Goal: Navigation & Orientation: Find specific page/section

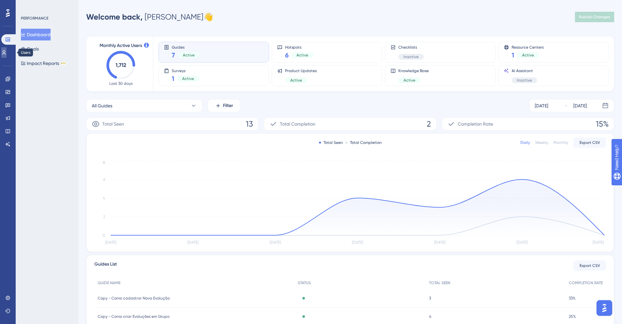
click at [7, 50] on link at bounding box center [3, 52] width 5 height 10
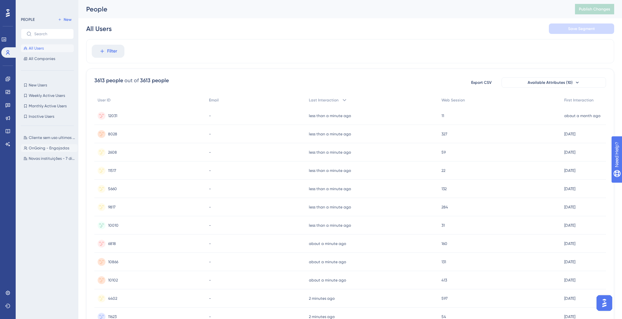
click at [58, 149] on span "OnGoing - Engajadas" at bounding box center [49, 148] width 40 height 5
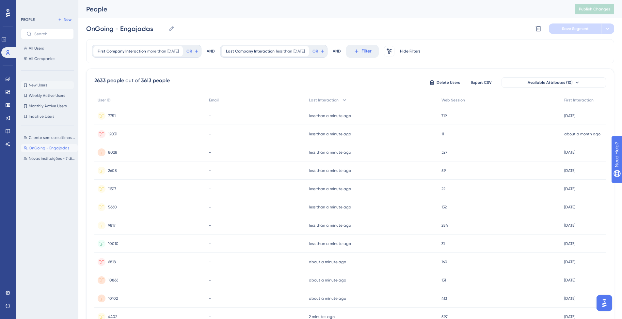
click at [38, 85] on span "New Users" at bounding box center [38, 85] width 18 height 5
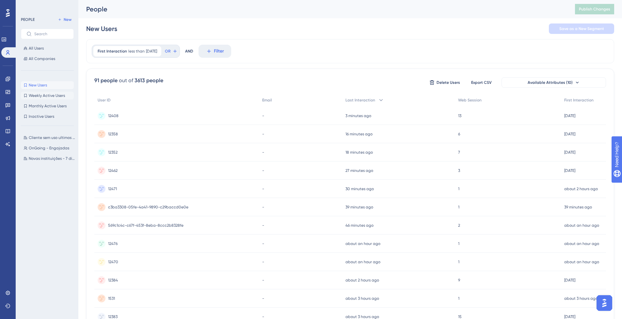
click at [43, 96] on span "Weekly Active Users" at bounding box center [47, 95] width 36 height 5
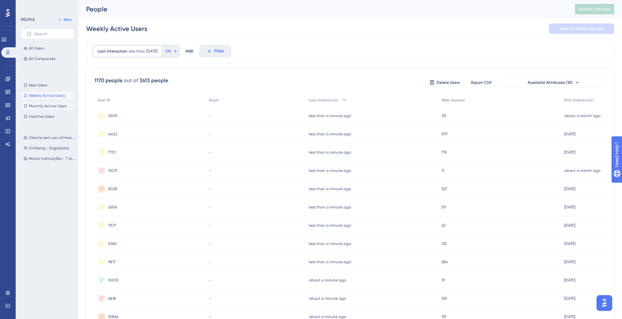
click at [50, 104] on span "Monthly Active Users" at bounding box center [48, 105] width 38 height 5
click at [45, 114] on button "Inactive Users Inactive Users" at bounding box center [47, 117] width 53 height 8
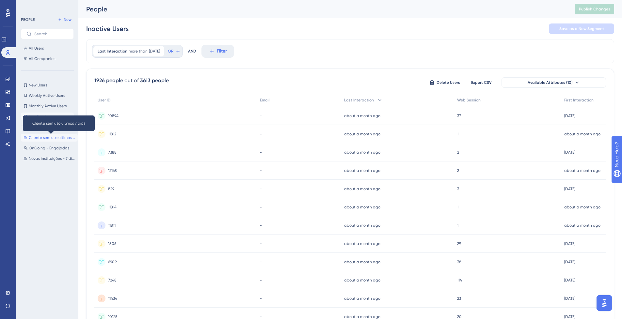
click at [55, 139] on span "Cliente sem uso ultimos 7 dias" at bounding box center [52, 137] width 46 height 5
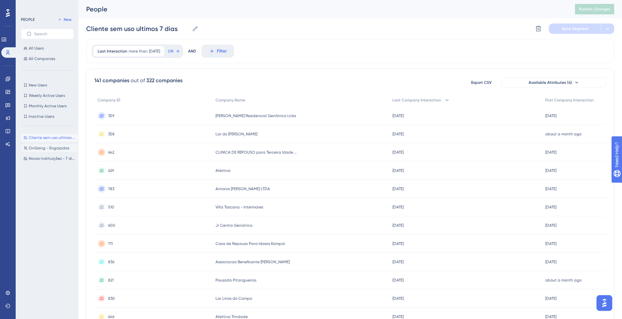
click at [49, 147] on span "OnGoing - Engajadas" at bounding box center [49, 148] width 40 height 5
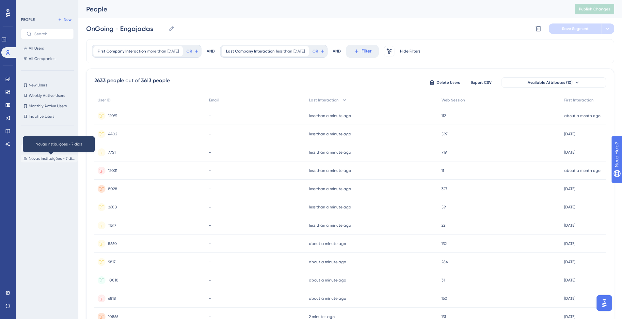
click at [53, 158] on span "Novas instituições - 7 dias" at bounding box center [52, 158] width 46 height 5
type input "Novas instituições - 7 dias"
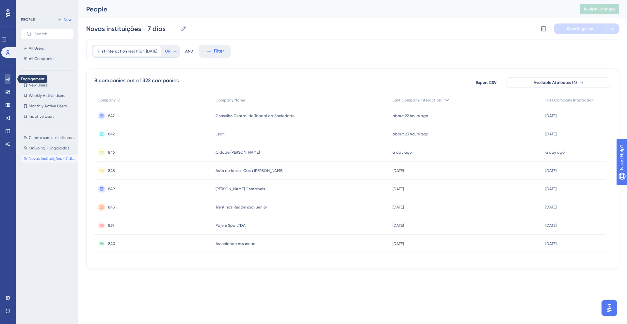
click at [7, 76] on icon at bounding box center [7, 78] width 5 height 5
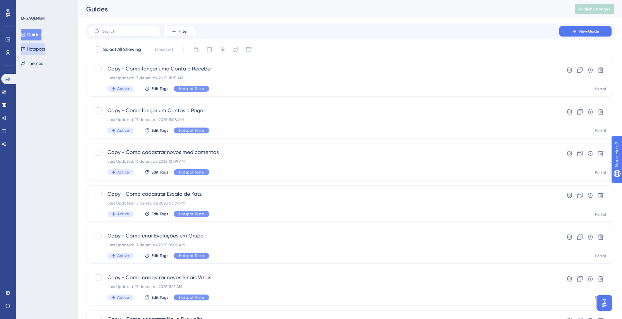
click at [41, 48] on button "Hotspots" at bounding box center [33, 49] width 24 height 12
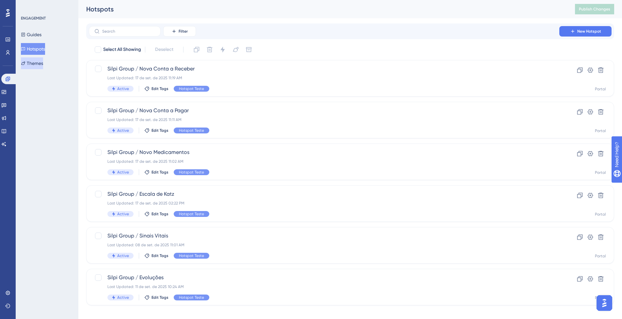
click at [43, 63] on button "Themes" at bounding box center [32, 63] width 22 height 12
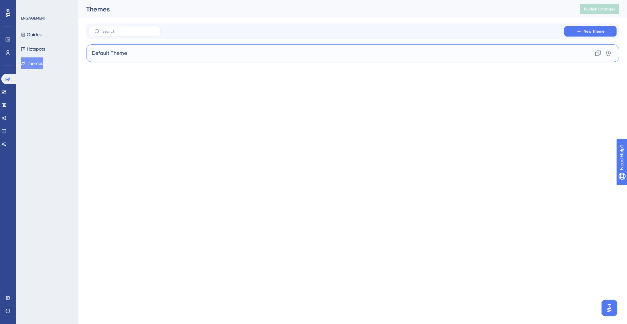
click at [109, 57] on div "Default Theme Clone Settings" at bounding box center [352, 53] width 533 height 18
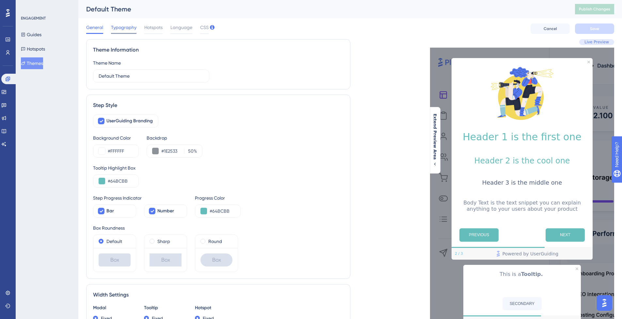
click at [124, 29] on span "Typography" at bounding box center [123, 27] width 25 height 8
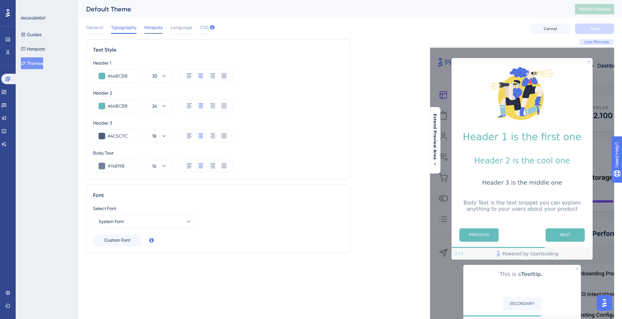
click at [156, 31] on span "Hotspots" at bounding box center [153, 27] width 18 height 8
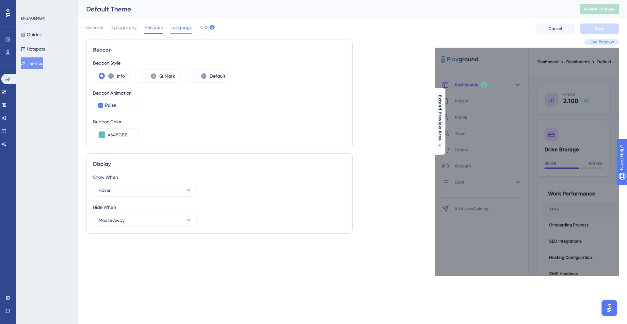
click at [171, 25] on span "Language" at bounding box center [181, 27] width 22 height 8
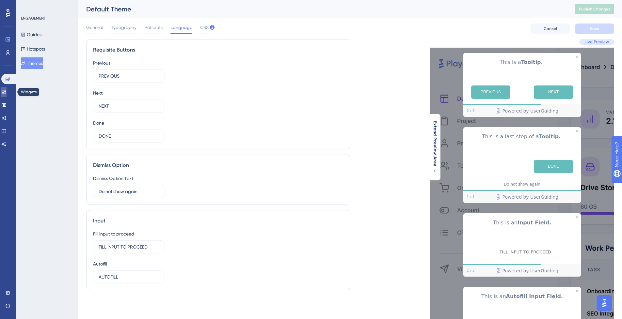
click at [7, 91] on link at bounding box center [3, 92] width 5 height 10
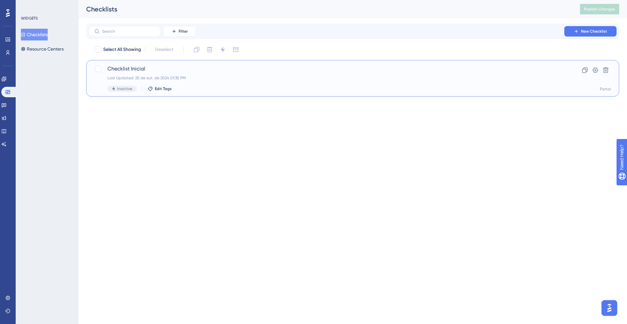
click at [152, 69] on span "Checklist Inicial" at bounding box center [326, 69] width 438 height 8
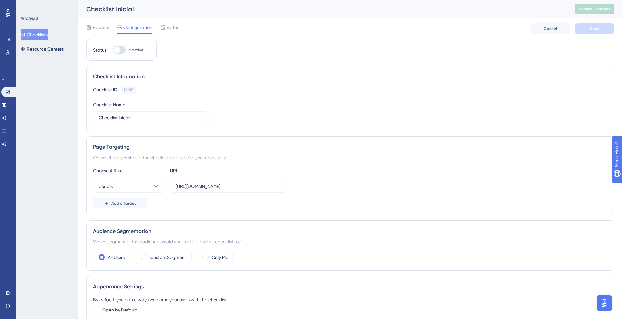
click at [38, 37] on button "Checklists" at bounding box center [34, 35] width 27 height 12
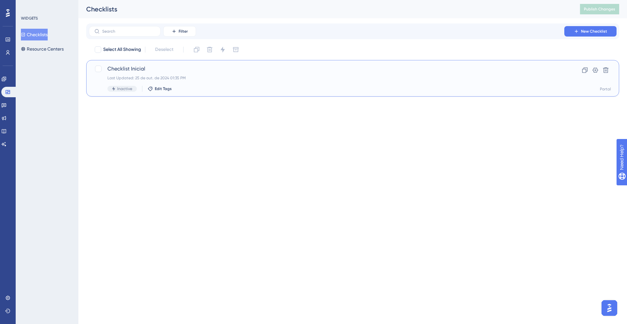
click at [214, 69] on span "Checklist Inicial" at bounding box center [326, 69] width 438 height 8
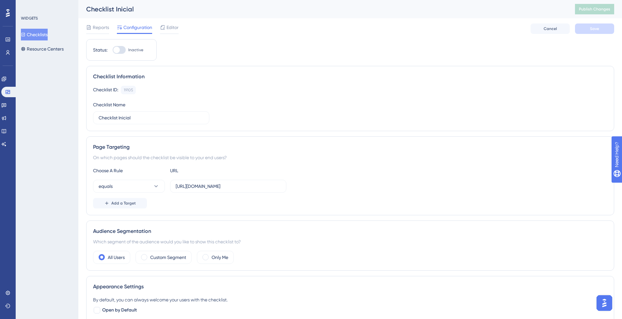
click at [42, 34] on button "Checklists" at bounding box center [34, 35] width 27 height 12
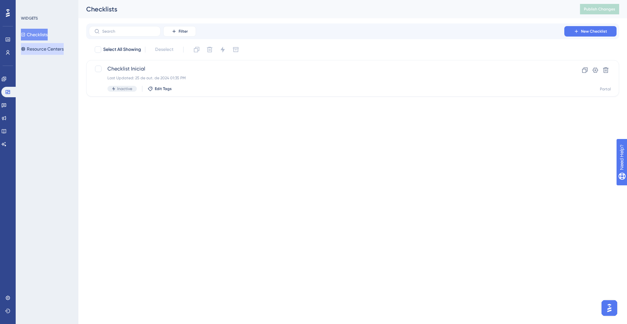
click at [52, 47] on button "Resource Centers" at bounding box center [42, 49] width 43 height 12
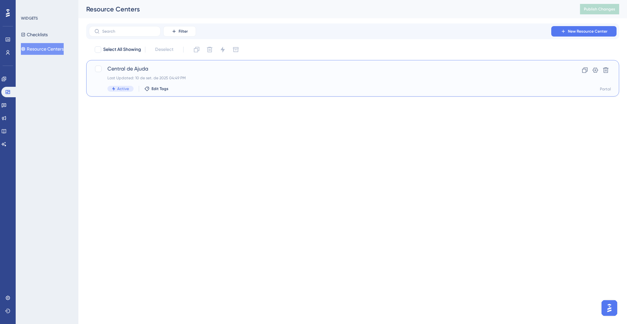
click at [178, 80] on div "Last Updated: 10 de set. de 2025 04:49 PM" at bounding box center [326, 77] width 438 height 5
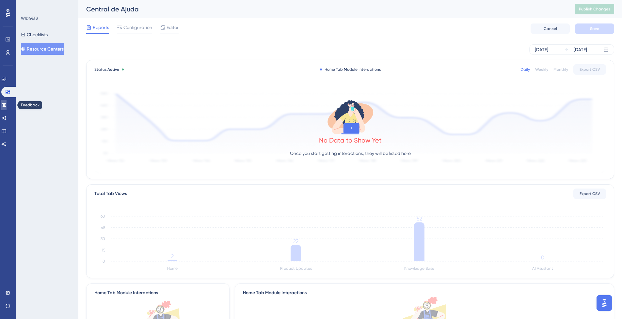
click at [7, 105] on icon at bounding box center [3, 104] width 5 height 5
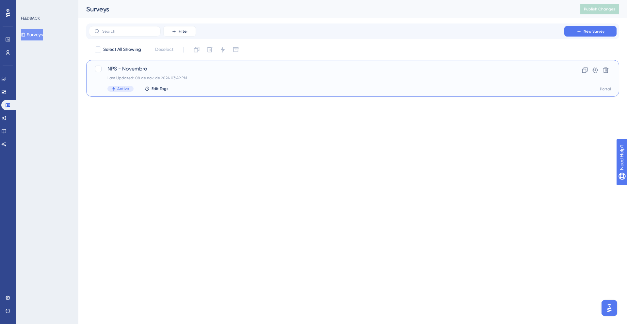
click at [142, 73] on div "NPS - Novembro Last Updated: 08 de nov. de 2024 03:49 PM Active Edit Tags" at bounding box center [326, 78] width 438 height 27
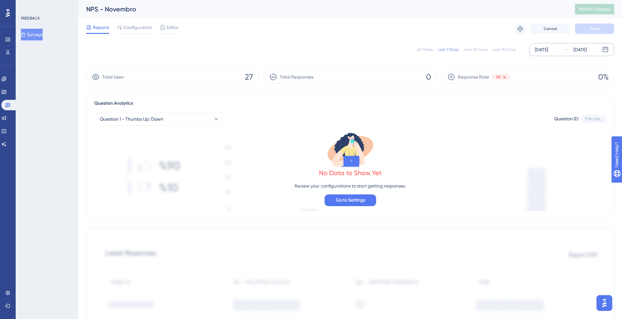
click at [548, 48] on div "[DATE]" at bounding box center [541, 50] width 13 height 8
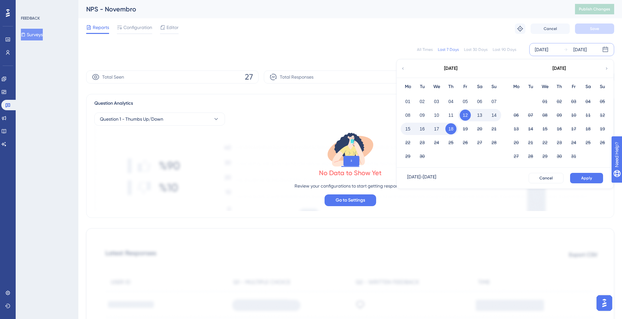
click at [402, 66] on icon at bounding box center [402, 69] width 5 height 6
click at [423, 101] on button "01" at bounding box center [421, 101] width 11 height 11
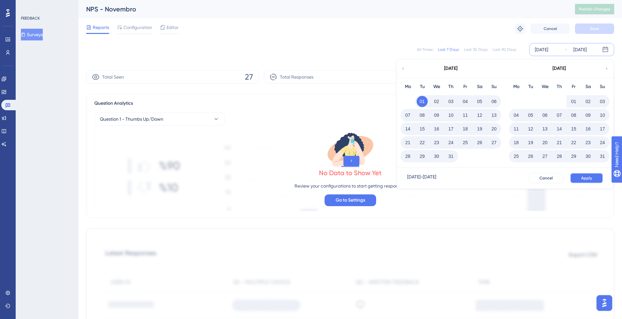
click at [581, 175] on button "Apply" at bounding box center [586, 178] width 33 height 10
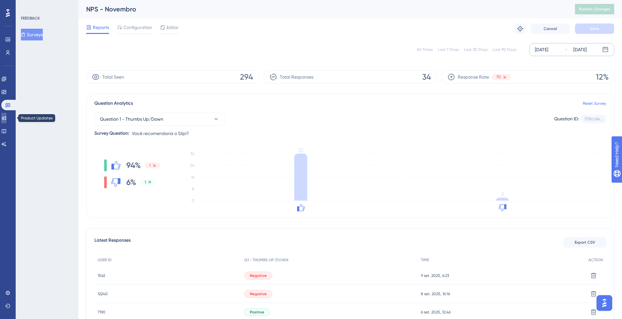
click at [7, 116] on icon at bounding box center [3, 118] width 5 height 5
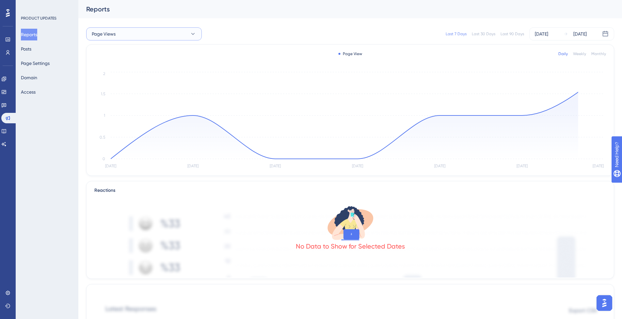
click at [158, 35] on button "Page Views" at bounding box center [144, 33] width 116 height 13
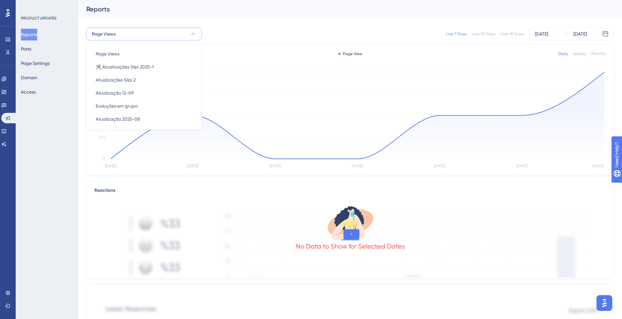
click at [157, 35] on button "Page Views" at bounding box center [144, 33] width 116 height 13
click at [541, 33] on div "[DATE]" at bounding box center [541, 34] width 13 height 8
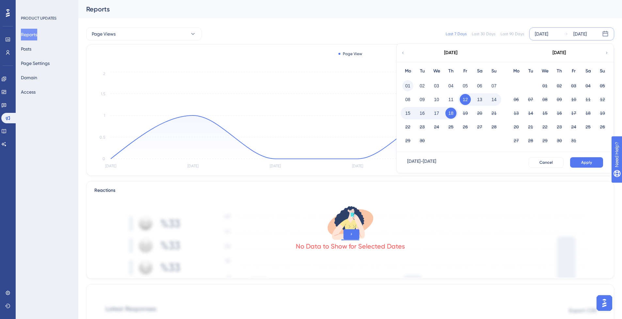
click at [409, 84] on button "01" at bounding box center [407, 85] width 11 height 11
click at [601, 164] on button "Apply" at bounding box center [586, 162] width 33 height 10
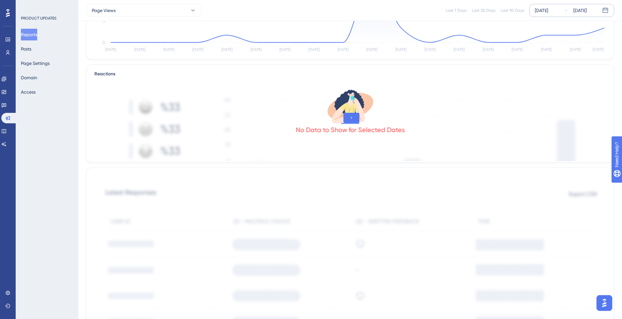
scroll to position [117, 0]
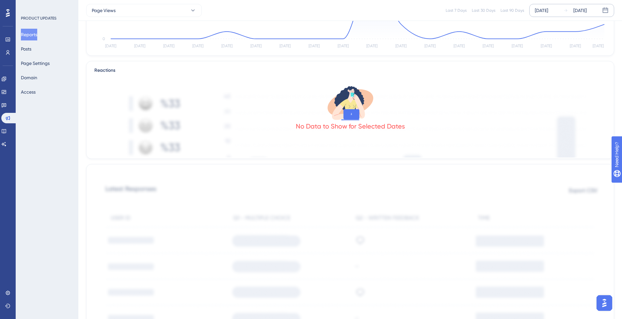
click at [346, 123] on div "No Data to Show for Selected Dates" at bounding box center [350, 126] width 109 height 9
click at [368, 125] on div "No Data to Show for Selected Dates" at bounding box center [350, 126] width 109 height 9
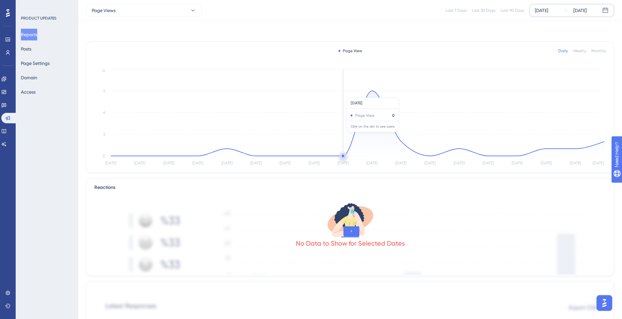
scroll to position [0, 0]
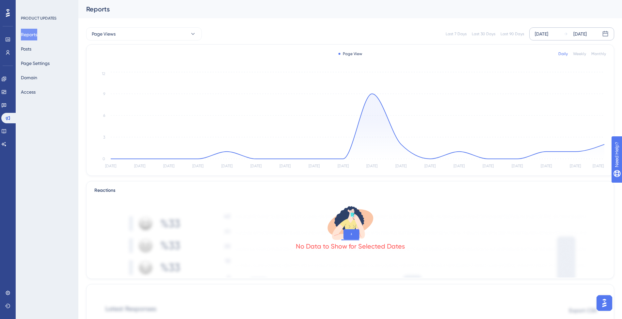
click at [581, 55] on div "Weekly" at bounding box center [579, 53] width 13 height 5
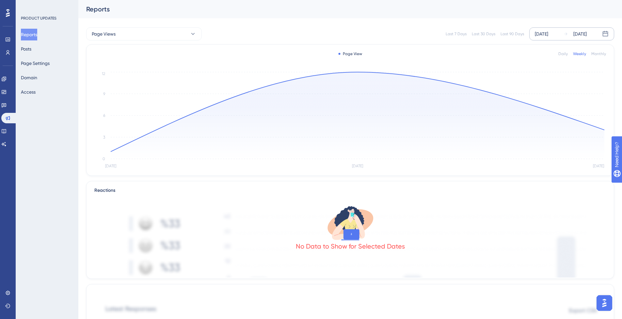
click at [599, 53] on div "Monthly" at bounding box center [598, 53] width 15 height 5
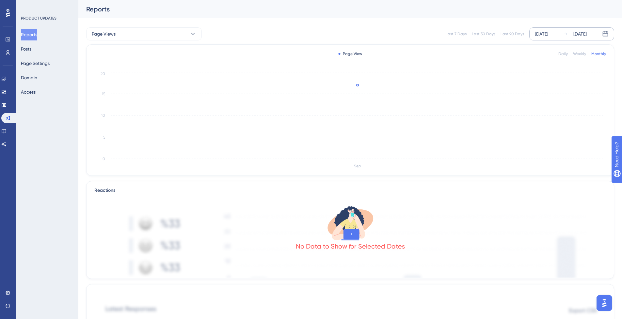
click at [567, 54] on div "Daily" at bounding box center [562, 53] width 9 height 5
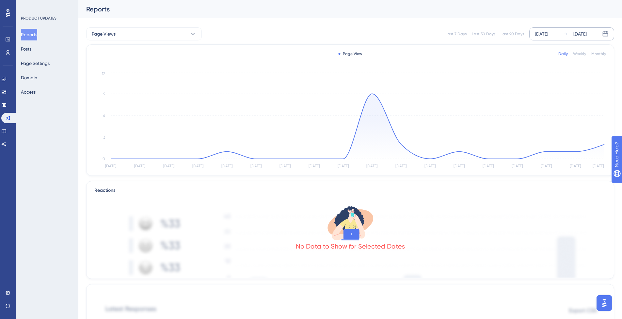
drag, startPoint x: 554, startPoint y: 34, endPoint x: 552, endPoint y: 37, distance: 4.1
click at [548, 35] on div "[DATE]" at bounding box center [541, 34] width 13 height 8
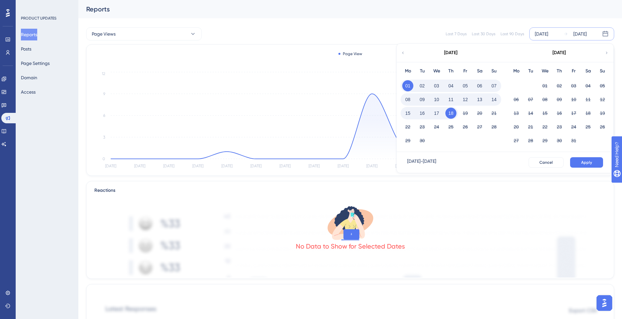
click at [483, 34] on div "Last 30 Days" at bounding box center [483, 33] width 23 height 5
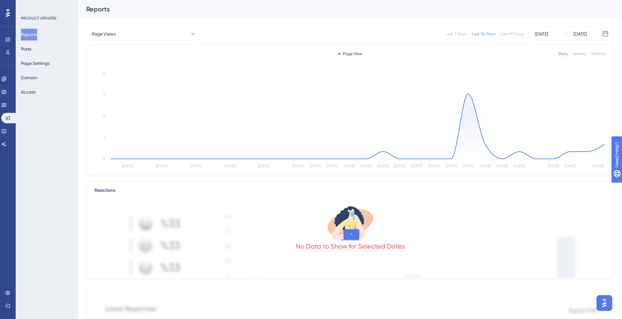
click at [508, 34] on div "Last 90 Days" at bounding box center [511, 33] width 23 height 5
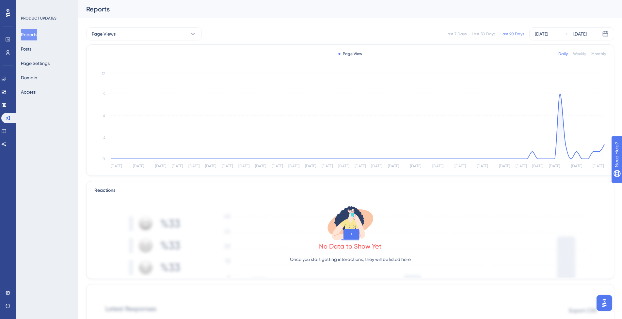
click at [454, 36] on div "Last 7 Days" at bounding box center [455, 33] width 21 height 5
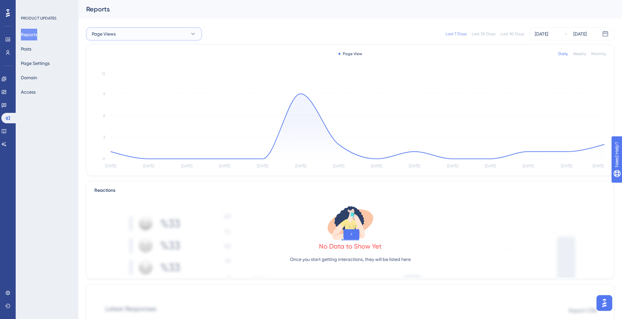
click at [166, 37] on button "Page Views" at bounding box center [144, 33] width 116 height 13
click at [143, 30] on button "Page Views" at bounding box center [144, 33] width 116 height 13
click at [30, 49] on button "Posts" at bounding box center [26, 49] width 10 height 12
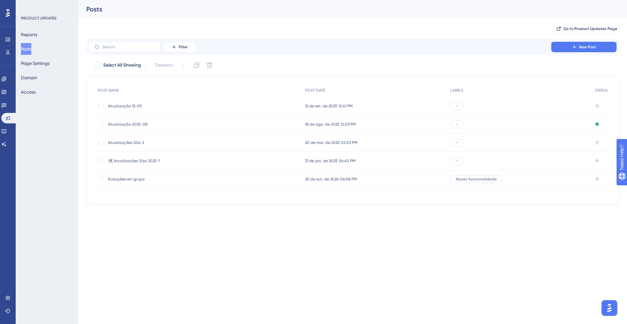
click at [163, 109] on div "Atualização 12-09 Atualização 12-09" at bounding box center [160, 106] width 104 height 18
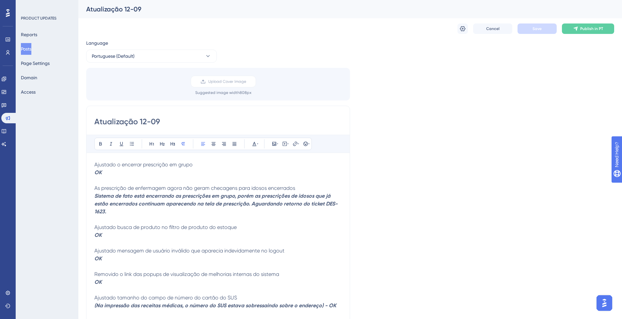
click at [31, 48] on button "Posts" at bounding box center [26, 49] width 10 height 12
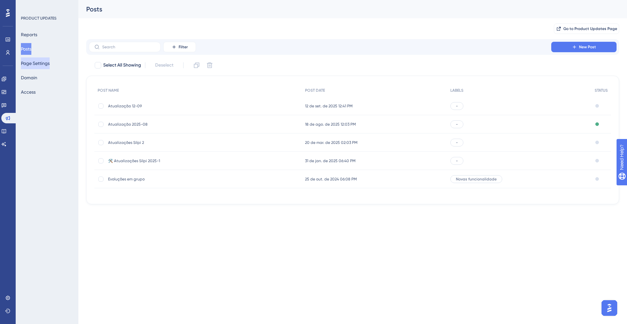
click at [41, 63] on button "Page Settings" at bounding box center [35, 63] width 29 height 12
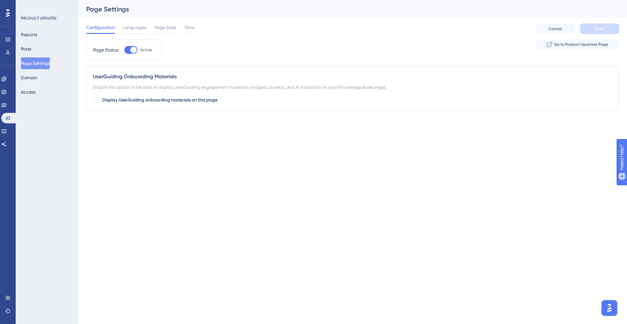
click at [147, 26] on div "Configuration Languages Page Style Texts" at bounding box center [140, 28] width 109 height 10
click at [142, 27] on span "Languages" at bounding box center [135, 27] width 24 height 8
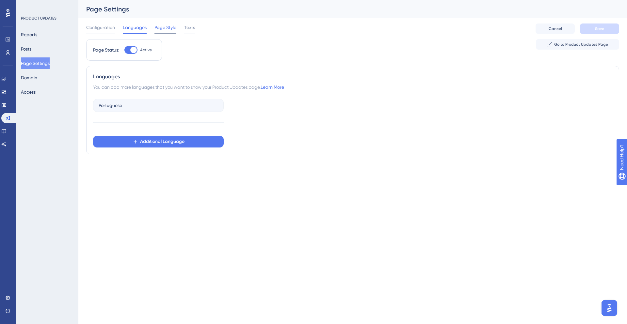
click at [163, 27] on span "Page Style" at bounding box center [165, 27] width 22 height 8
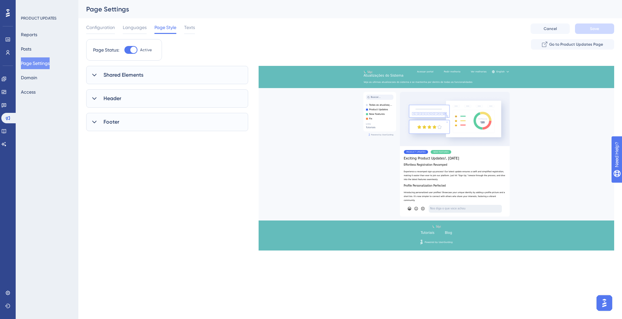
click at [176, 80] on div "Shared Elements" at bounding box center [167, 75] width 162 height 18
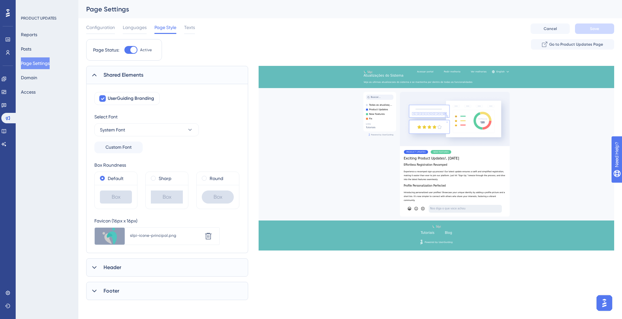
click at [175, 77] on div "Shared Elements" at bounding box center [167, 75] width 162 height 18
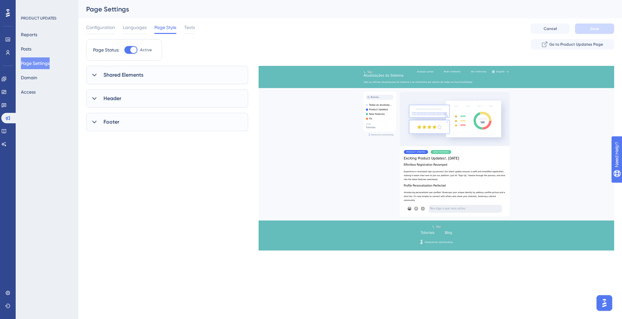
click at [164, 102] on div "Header" at bounding box center [167, 98] width 162 height 18
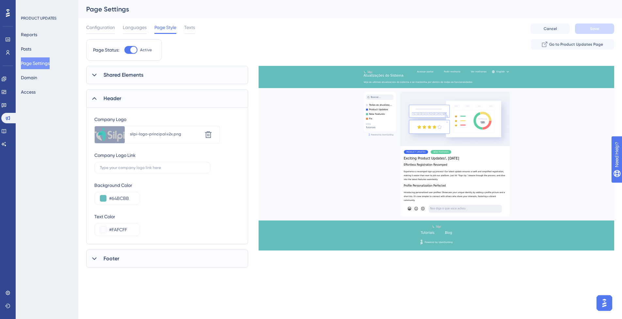
click at [163, 100] on div "Header" at bounding box center [167, 98] width 162 height 18
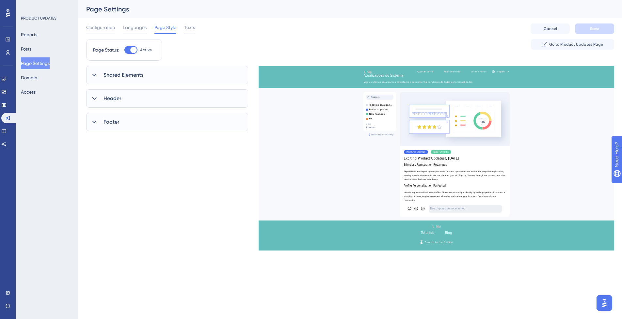
click at [153, 127] on div "Footer" at bounding box center [167, 122] width 162 height 18
click at [186, 25] on span "Texts" at bounding box center [189, 27] width 11 height 8
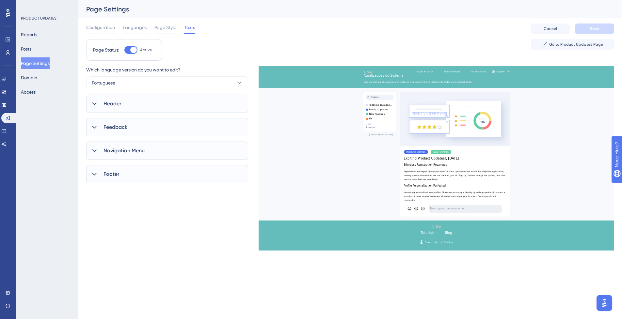
click at [147, 97] on div "Header" at bounding box center [167, 104] width 162 height 18
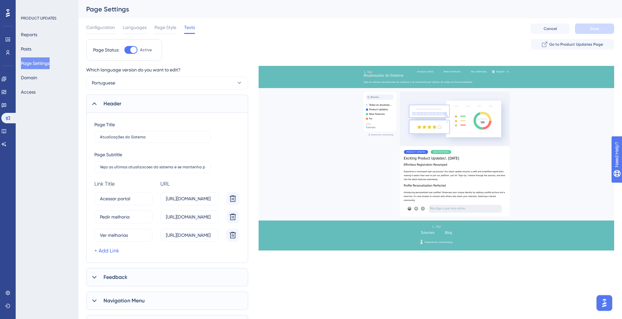
click at [147, 97] on div "Header" at bounding box center [167, 104] width 162 height 18
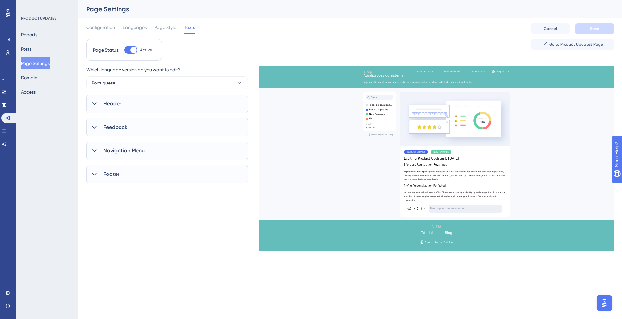
click at [143, 122] on div "Feedback" at bounding box center [167, 127] width 162 height 18
click at [137, 143] on div "Navigation Menu" at bounding box center [167, 151] width 162 height 18
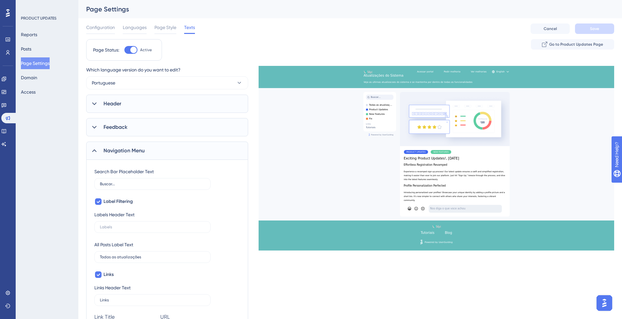
click at [137, 143] on div "Navigation Menu" at bounding box center [167, 151] width 162 height 18
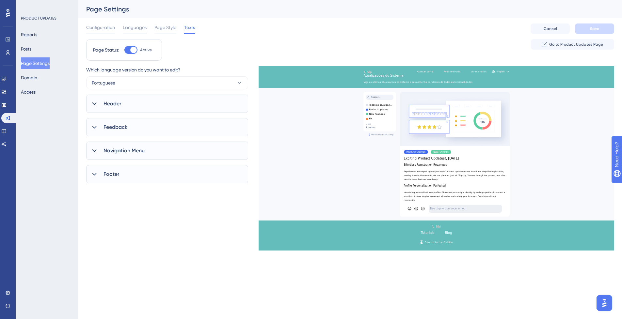
click at [130, 178] on div "Footer" at bounding box center [167, 174] width 162 height 18
click at [128, 175] on div "Footer" at bounding box center [167, 174] width 162 height 18
click at [116, 170] on div "Footer" at bounding box center [167, 174] width 162 height 18
click at [117, 170] on div "Footer" at bounding box center [167, 174] width 162 height 18
click at [33, 78] on button "Domain" at bounding box center [29, 78] width 16 height 12
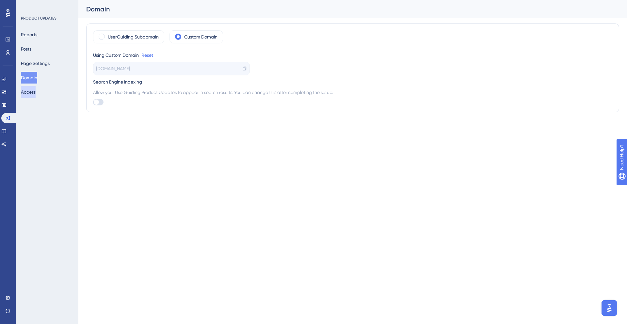
click at [35, 91] on button "Access" at bounding box center [28, 92] width 15 height 12
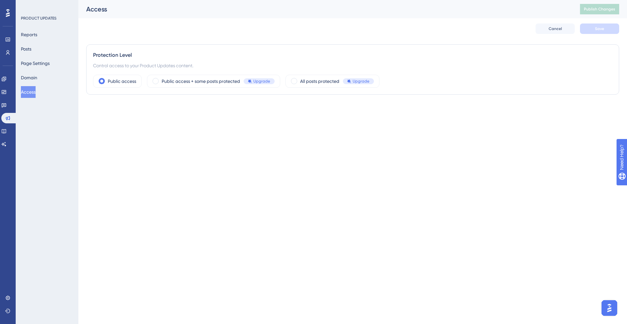
click at [1, 134] on div "Performance Users Engagement Widgets Feedback Product Updates Knowledge Base AI…" at bounding box center [8, 162] width 16 height 324
click at [2, 132] on link at bounding box center [3, 131] width 5 height 10
